Goal: Information Seeking & Learning: Learn about a topic

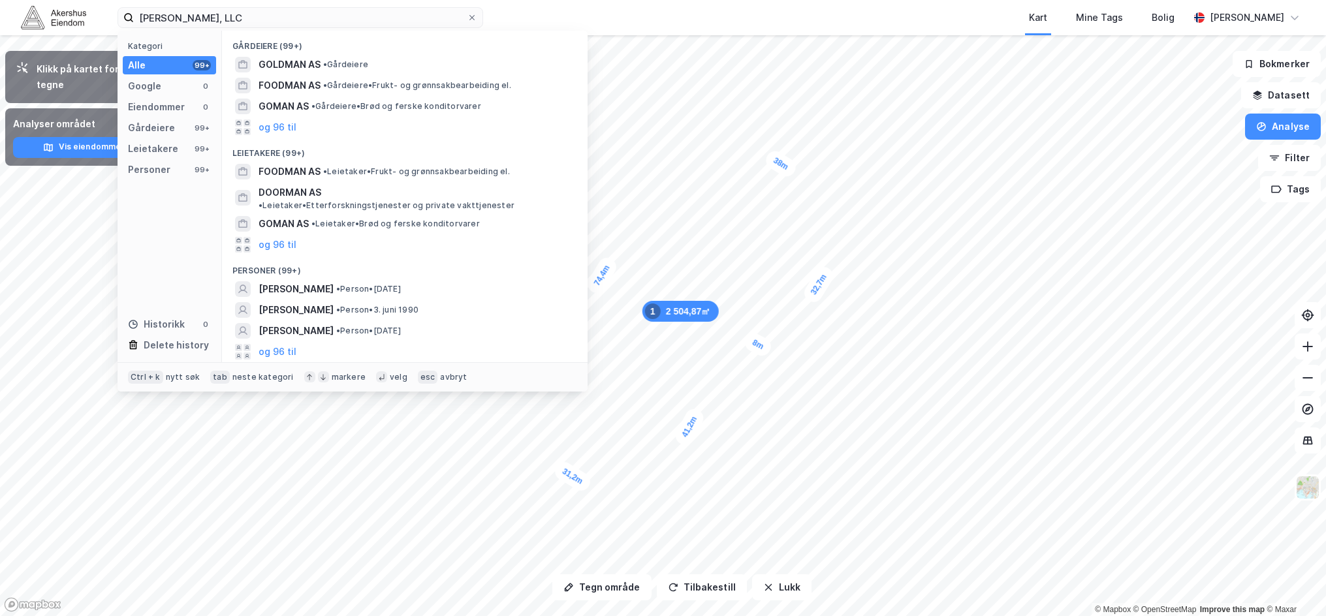
drag, startPoint x: 276, startPoint y: 21, endPoint x: 112, endPoint y: 21, distance: 163.9
click at [112, 21] on div "[PERSON_NAME], LLC Kategori Alle 99+ Google 0 Eiendommer 0 Gårdeiere 99+ Leieta…" at bounding box center [663, 17] width 1326 height 35
type input "Unilamps"
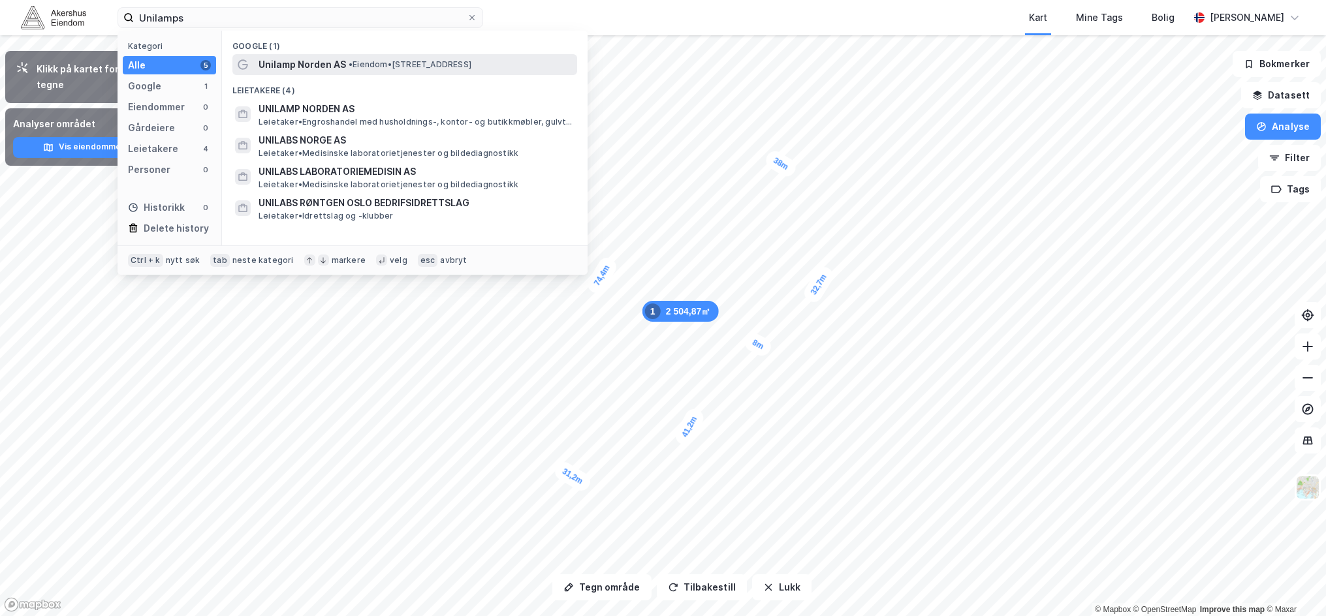
click at [342, 59] on span "Unilamp Norden AS" at bounding box center [302, 65] width 87 height 16
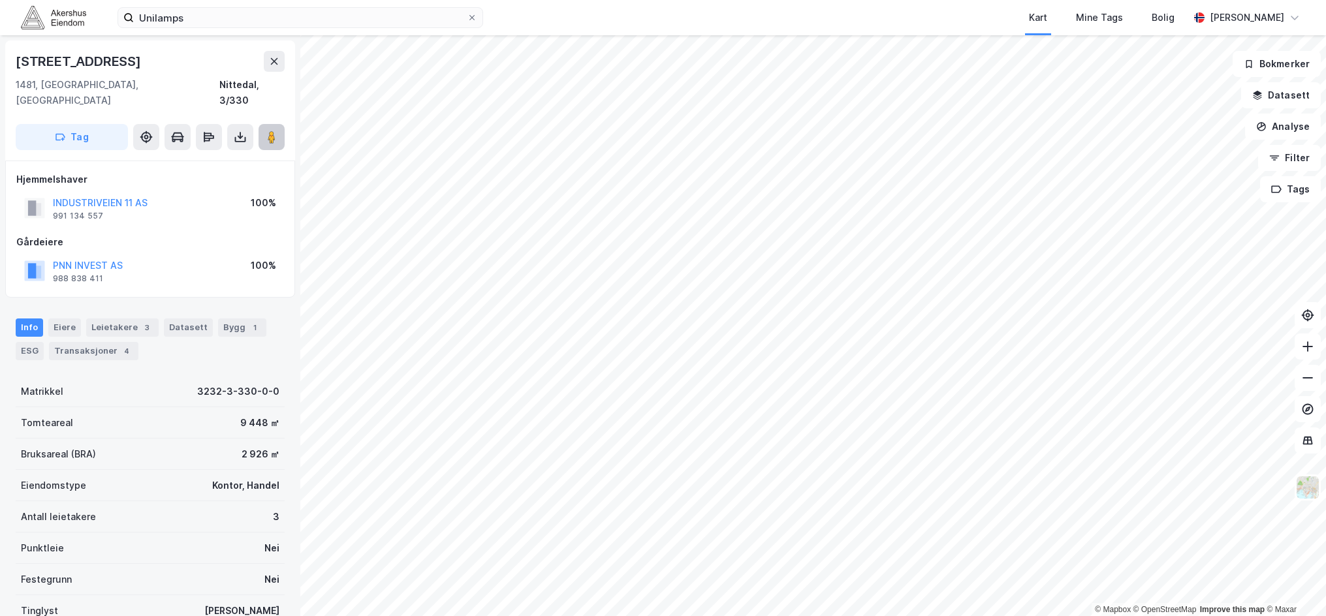
click at [271, 131] on image at bounding box center [272, 137] width 8 height 13
click at [121, 319] on div "Leietakere 3" at bounding box center [122, 328] width 72 height 18
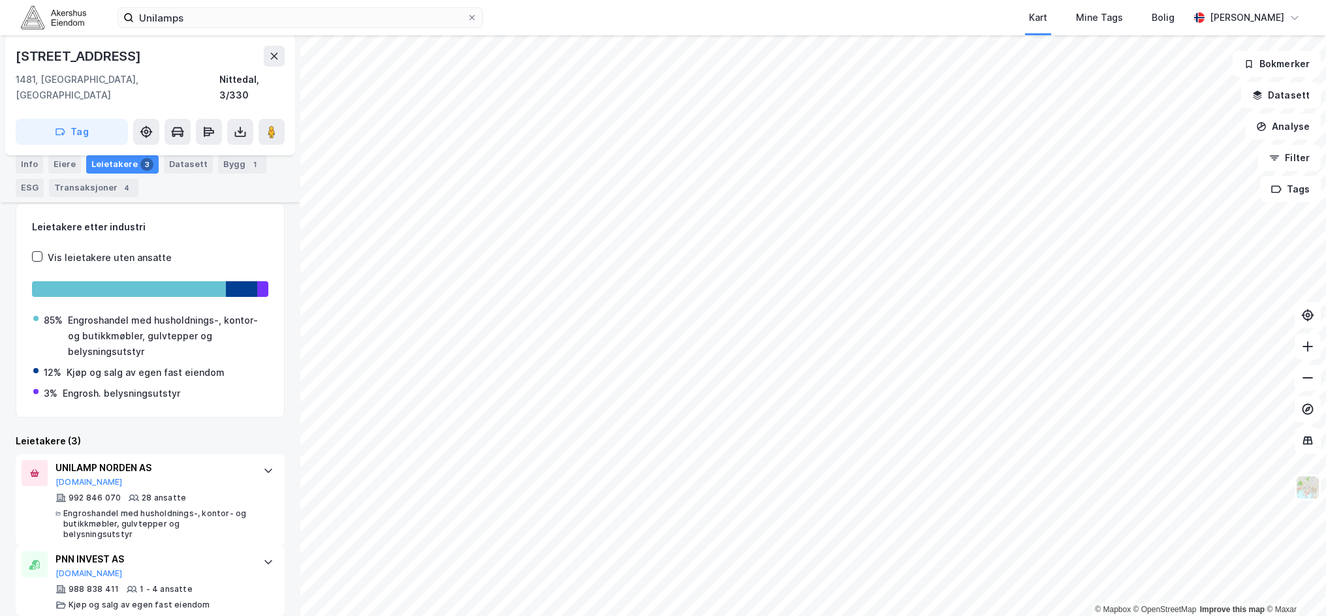
scroll to position [196, 0]
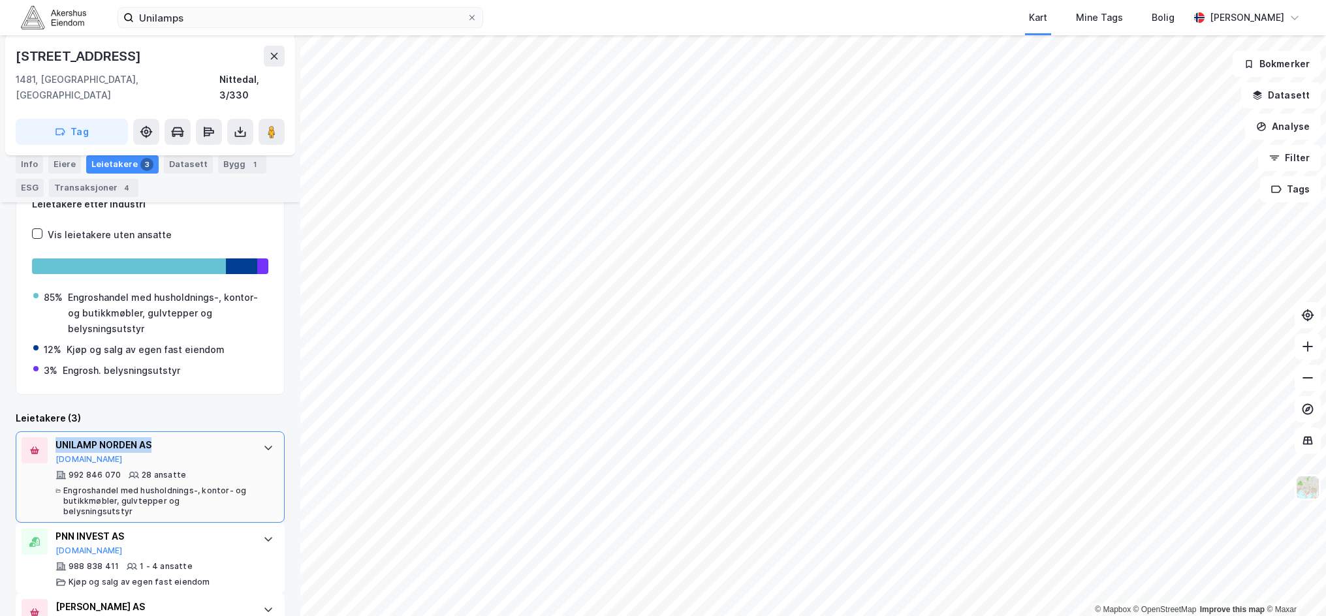
drag, startPoint x: 166, startPoint y: 429, endPoint x: 56, endPoint y: 424, distance: 109.8
click at [56, 437] on div "UNILAMP NORDEN AS" at bounding box center [153, 445] width 195 height 16
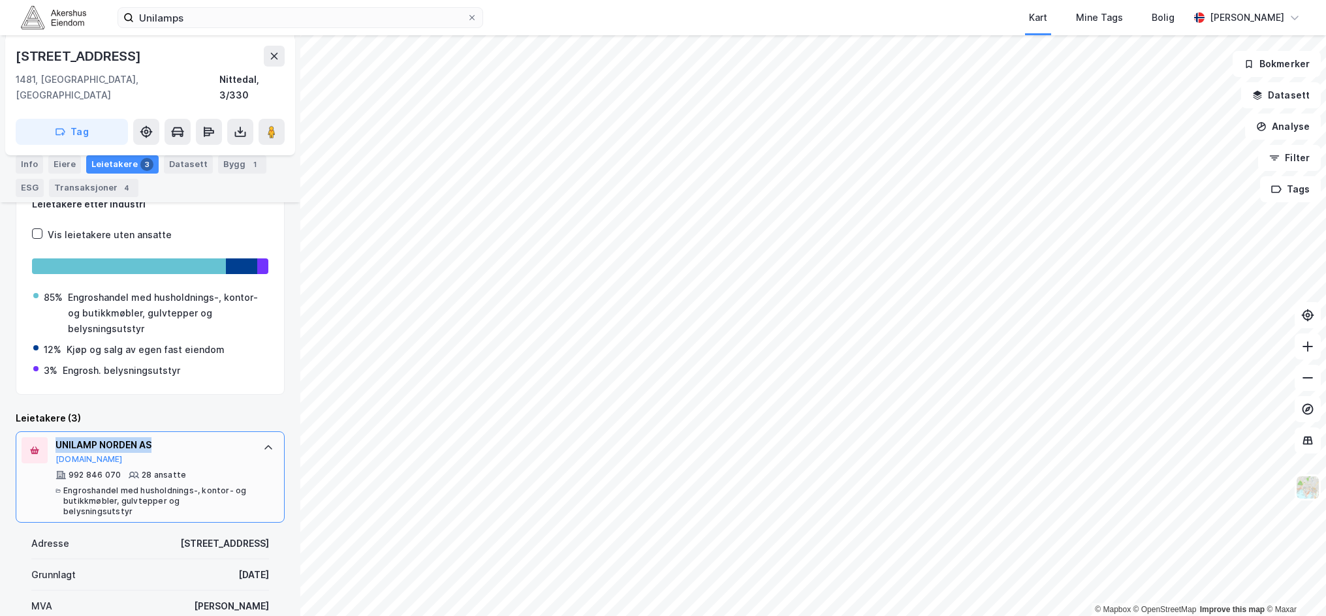
copy div "UNILAMP NORDEN AS"
click at [27, 161] on div "Info" at bounding box center [29, 164] width 27 height 18
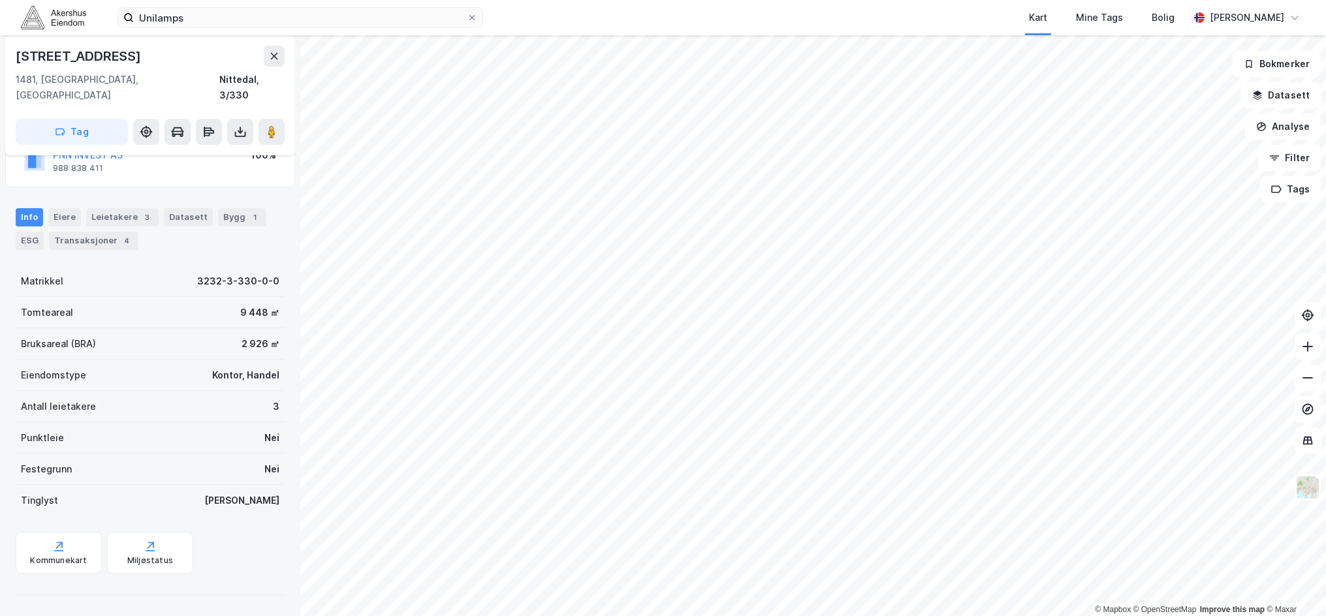
scroll to position [95, 0]
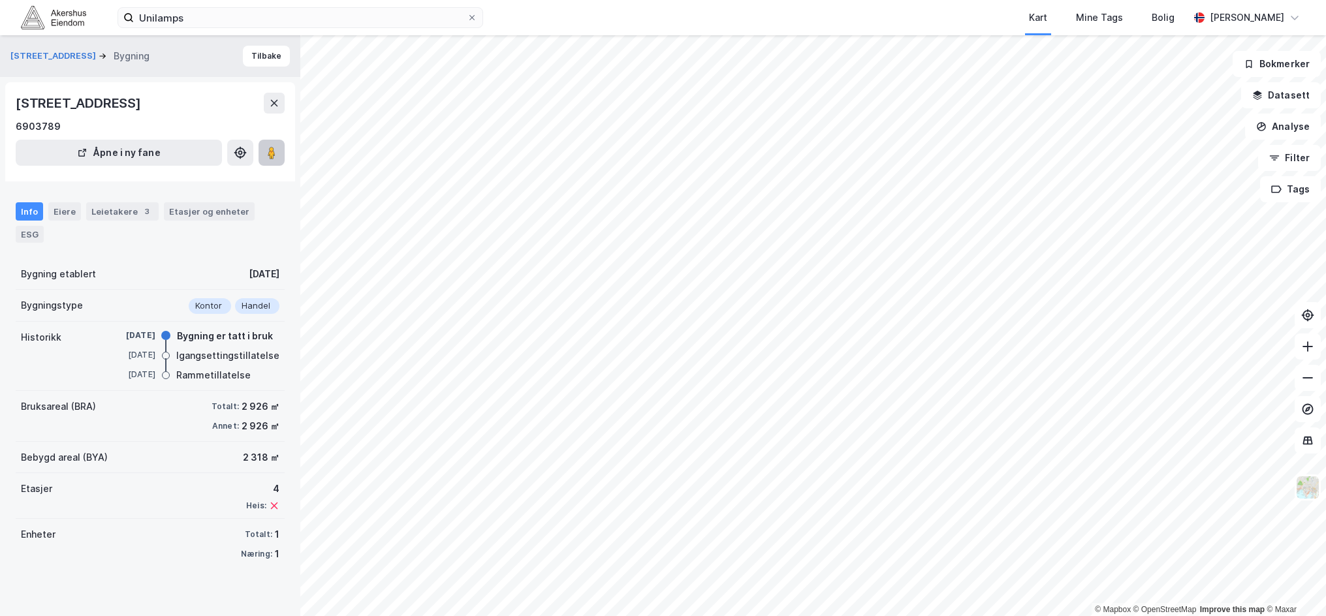
click at [262, 158] on button at bounding box center [272, 153] width 26 height 26
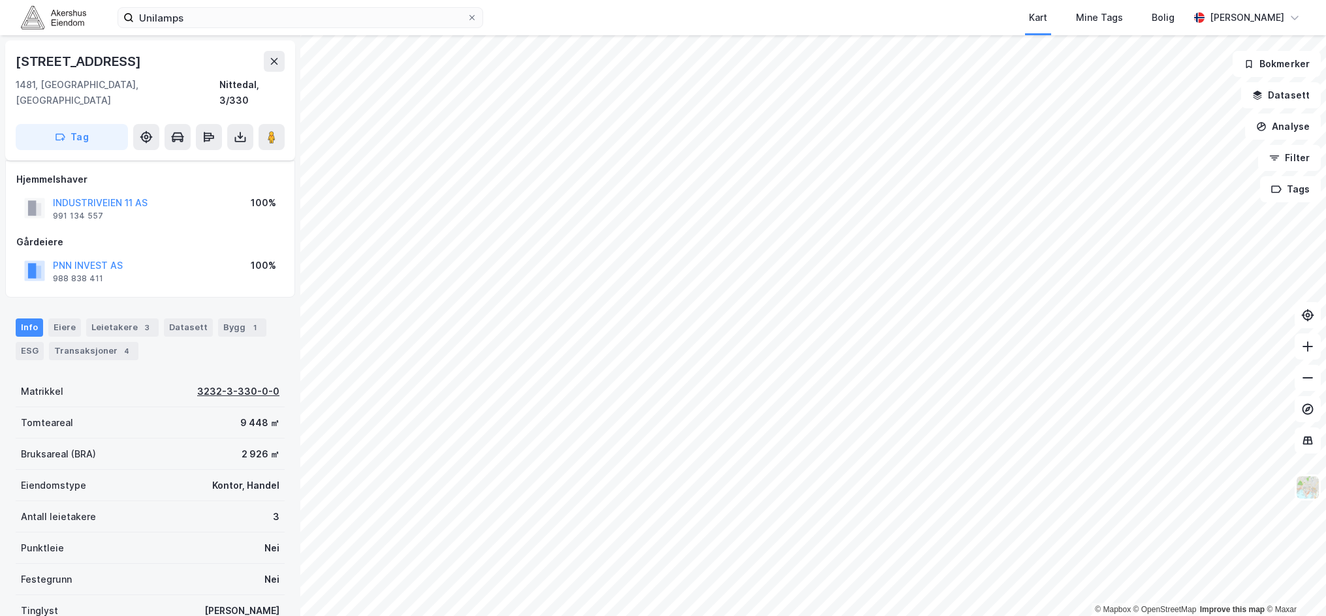
scroll to position [95, 0]
